Goal: Task Accomplishment & Management: Manage account settings

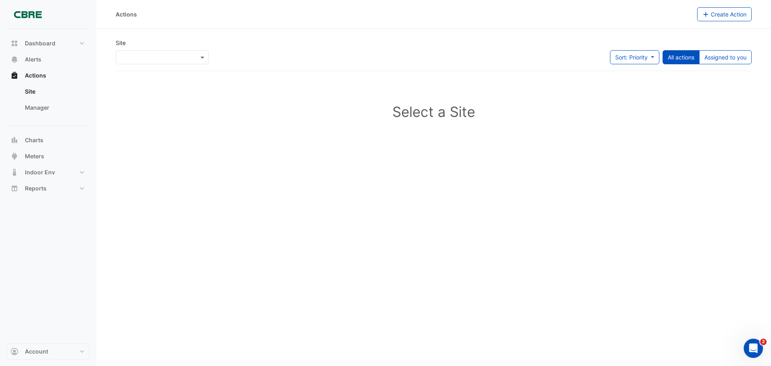
click at [196, 57] on div at bounding box center [162, 57] width 92 height 9
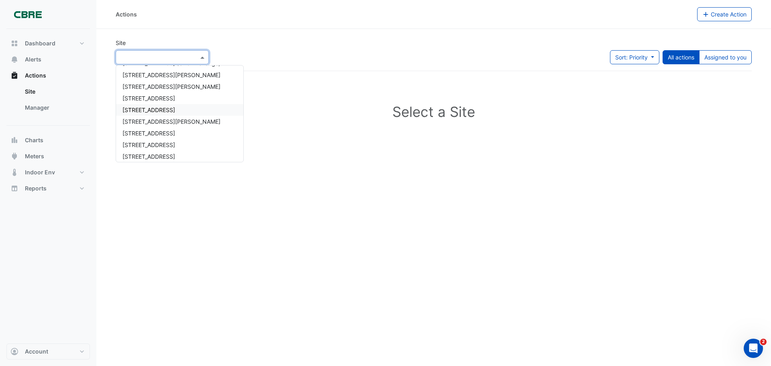
scroll to position [40, 0]
click at [169, 130] on span "[STREET_ADDRESS]" at bounding box center [149, 127] width 53 height 7
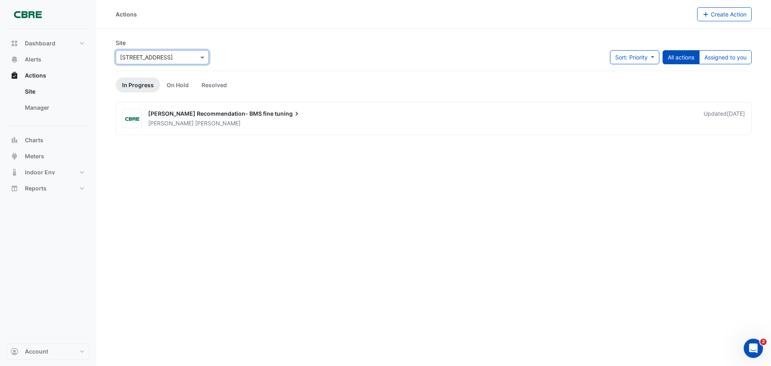
click at [188, 113] on span "[PERSON_NAME] Recommendation- BMS fine" at bounding box center [210, 113] width 125 height 7
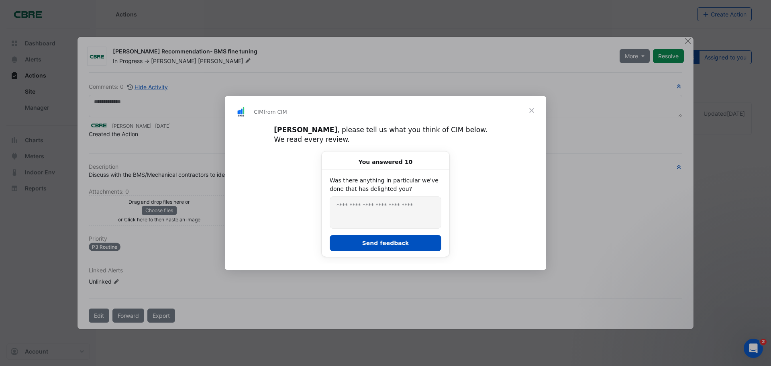
click at [531, 115] on span "Close" at bounding box center [531, 110] width 29 height 29
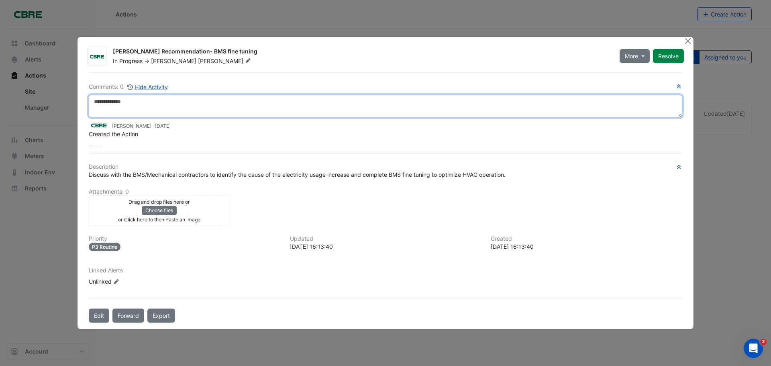
click at [98, 103] on textarea at bounding box center [386, 106] width 594 height 22
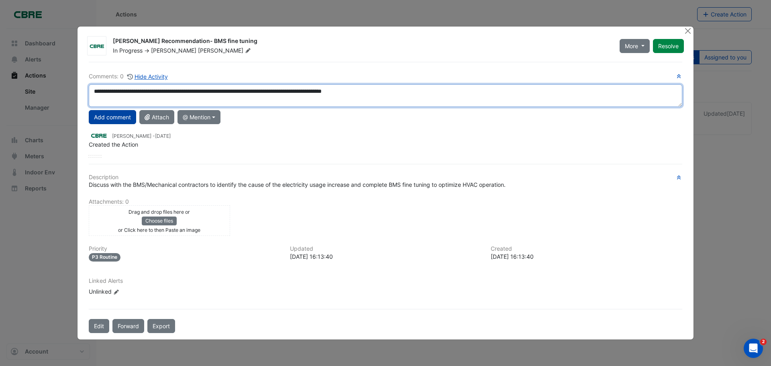
type textarea "**********"
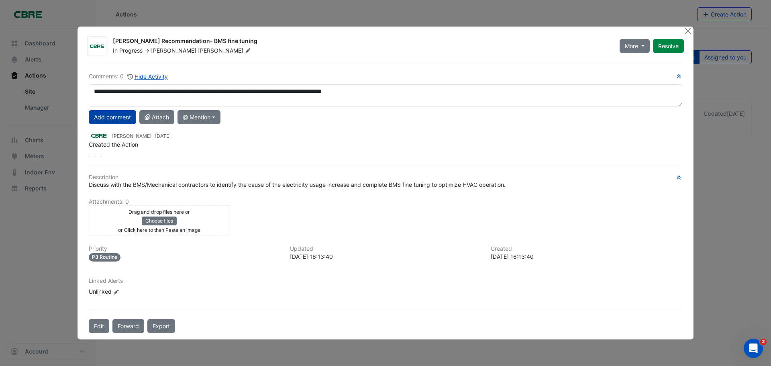
click at [101, 118] on button "Add comment" at bounding box center [112, 117] width 47 height 14
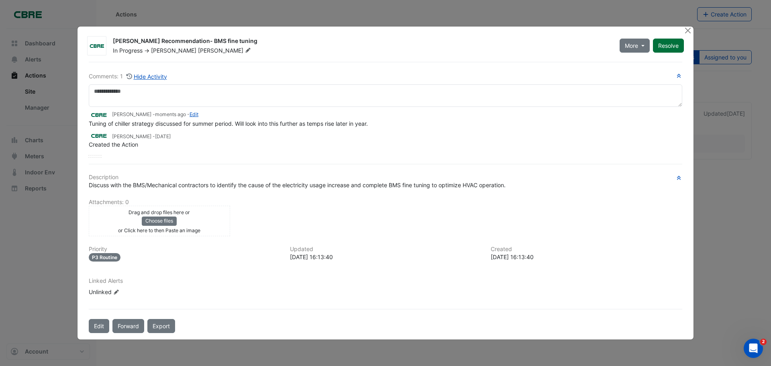
click at [662, 45] on button "Resolve" at bounding box center [668, 46] width 31 height 14
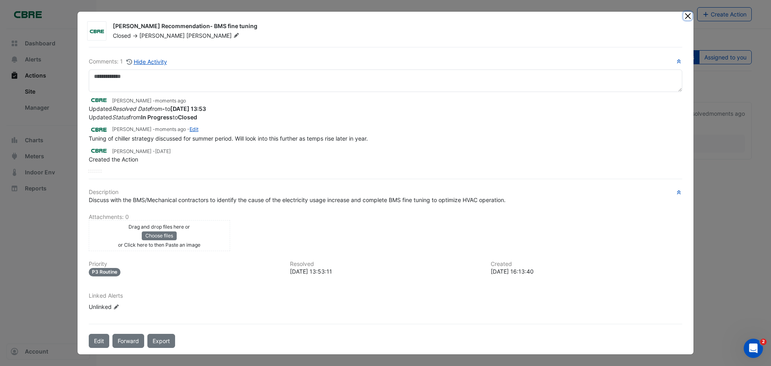
click at [687, 17] on button "Close" at bounding box center [688, 16] width 8 height 8
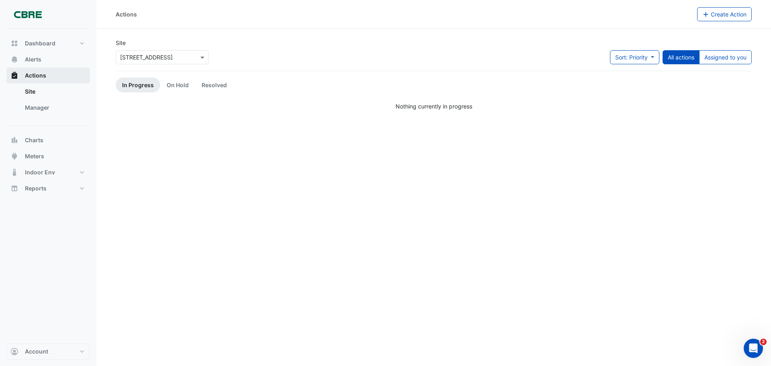
click at [42, 74] on span "Actions" at bounding box center [35, 76] width 21 height 8
click at [42, 46] on span "Dashboard" at bounding box center [40, 43] width 31 height 8
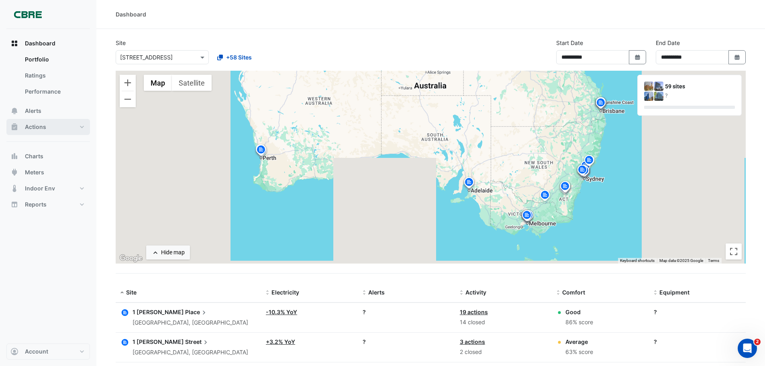
click at [32, 126] on span "Actions" at bounding box center [35, 127] width 21 height 8
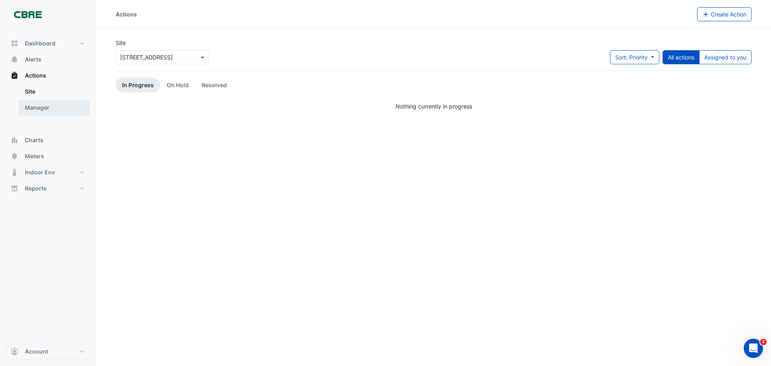
click at [33, 110] on link "Manager" at bounding box center [54, 108] width 72 height 16
